Goal: Task Accomplishment & Management: Use online tool/utility

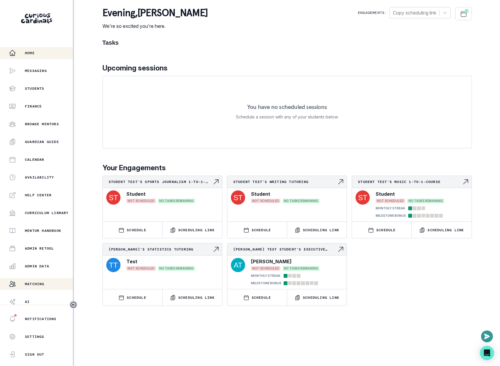
click at [47, 281] on div "Matching" at bounding box center [41, 283] width 64 height 7
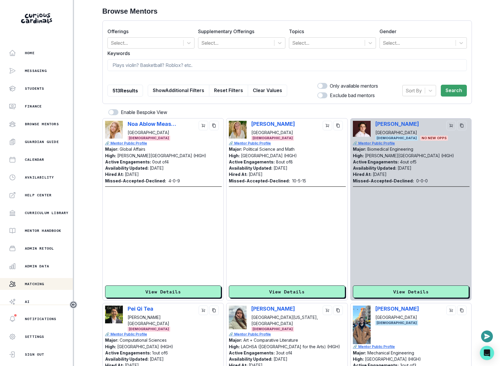
click at [312, 48] on form "Offerings Select... Supplementary Offerings Select... Topics Select... Gender S…" at bounding box center [288, 61] width 360 height 73
click at [316, 46] on div at bounding box center [327, 43] width 70 height 8
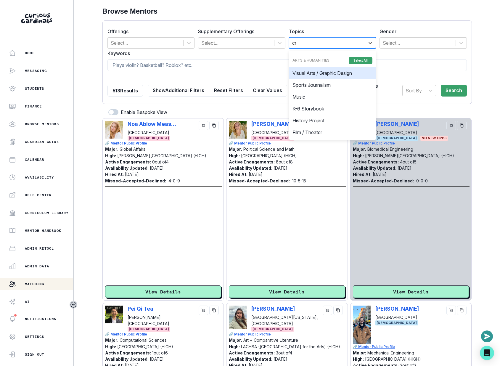
type input "com"
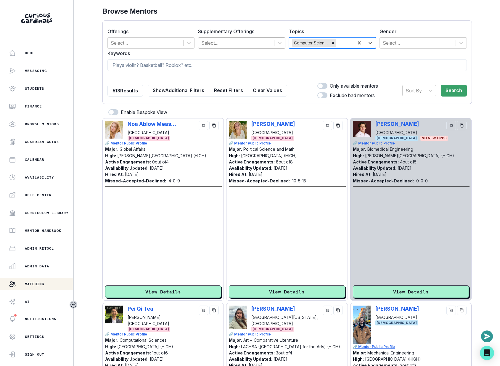
click at [255, 45] on div at bounding box center [236, 43] width 70 height 8
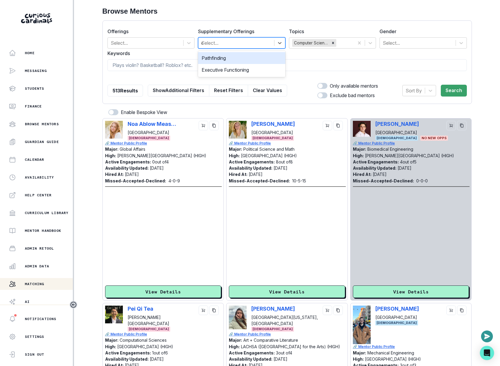
type input "ex"
click at [421, 89] on div at bounding box center [414, 90] width 16 height 8
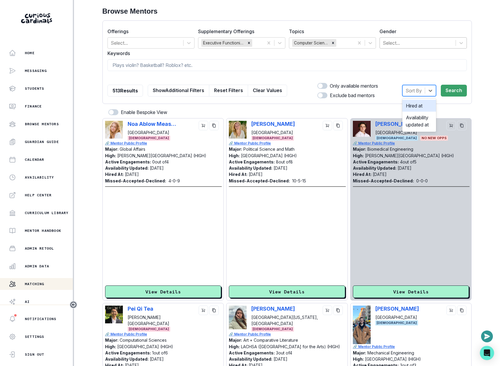
click at [434, 42] on div at bounding box center [418, 43] width 70 height 8
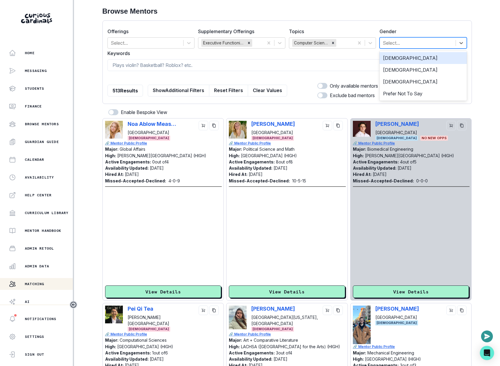
click at [420, 59] on div "[DEMOGRAPHIC_DATA]" at bounding box center [423, 58] width 87 height 12
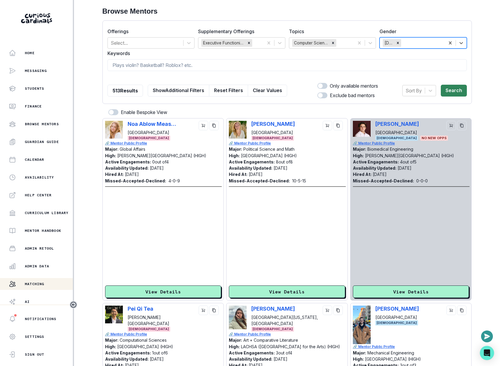
click at [443, 87] on button "Search" at bounding box center [454, 91] width 26 height 12
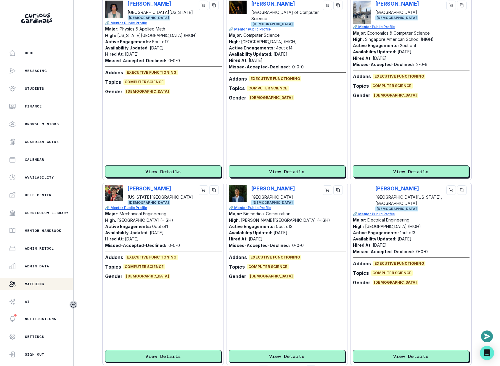
scroll to position [1619, 0]
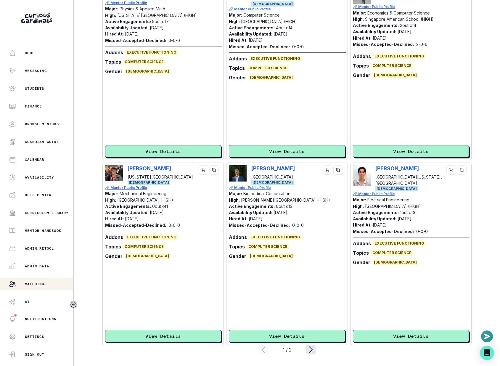
click at [310, 352] on icon "page right" at bounding box center [311, 350] width 3 height 6
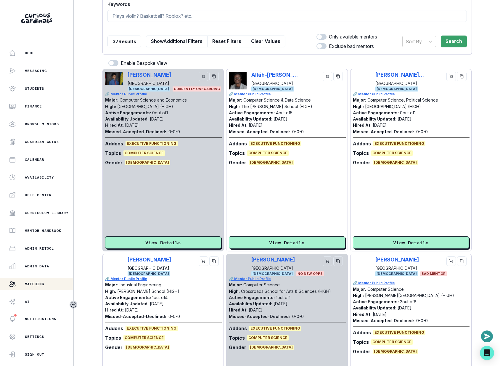
scroll to position [0, 0]
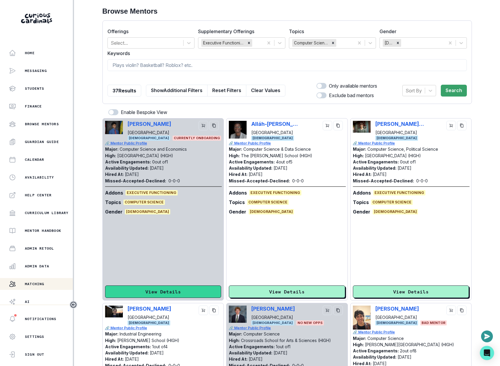
click at [193, 295] on button "View Details" at bounding box center [163, 292] width 116 height 12
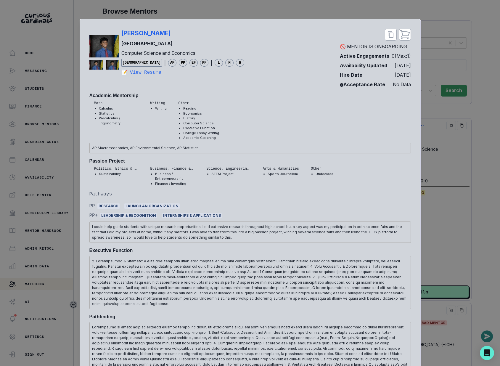
click at [421, 193] on div "[PERSON_NAME] Columbia University Computer Science and Economics [DEMOGRAPHIC_D…" at bounding box center [250, 183] width 500 height 366
